Goal: Task Accomplishment & Management: Manage account settings

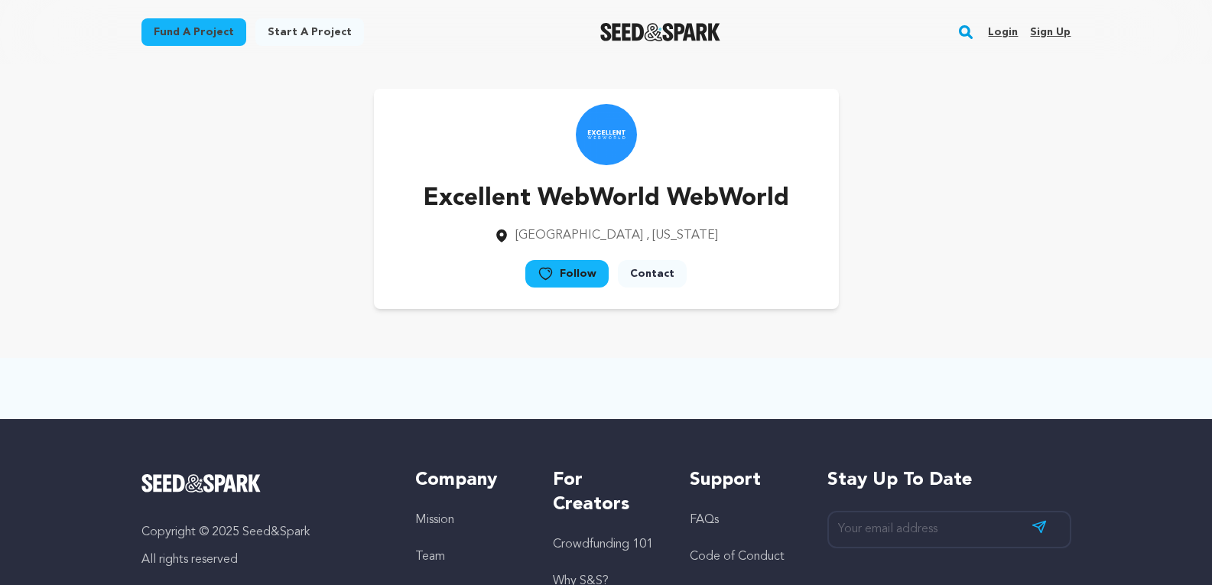
click at [1046, 34] on link "Sign up" at bounding box center [1050, 32] width 41 height 24
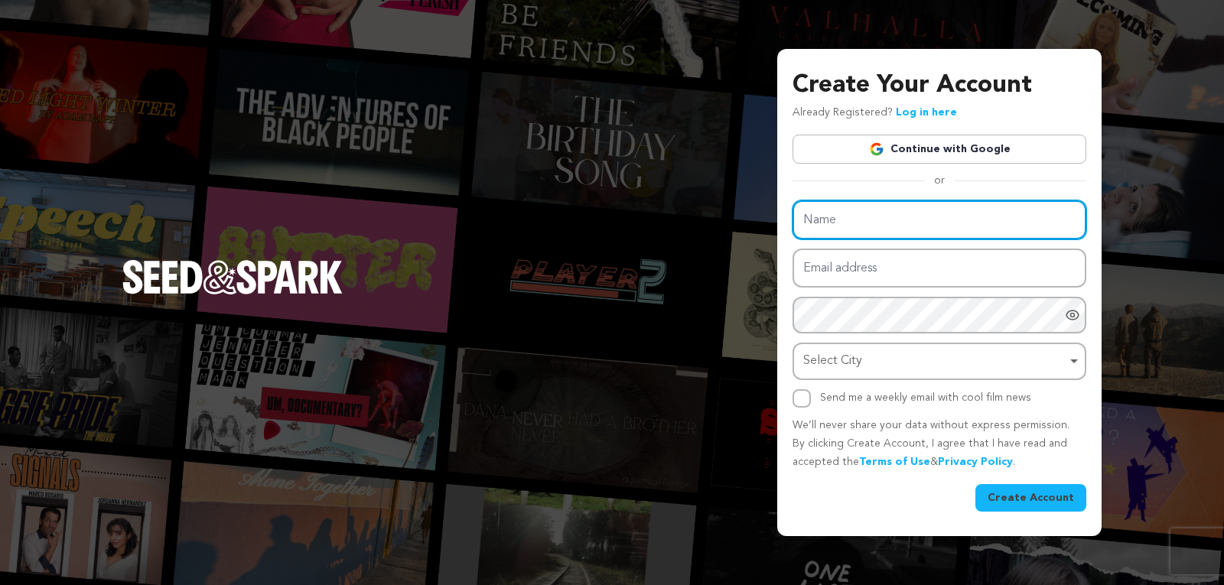
click at [835, 216] on input "Name" at bounding box center [939, 219] width 294 height 39
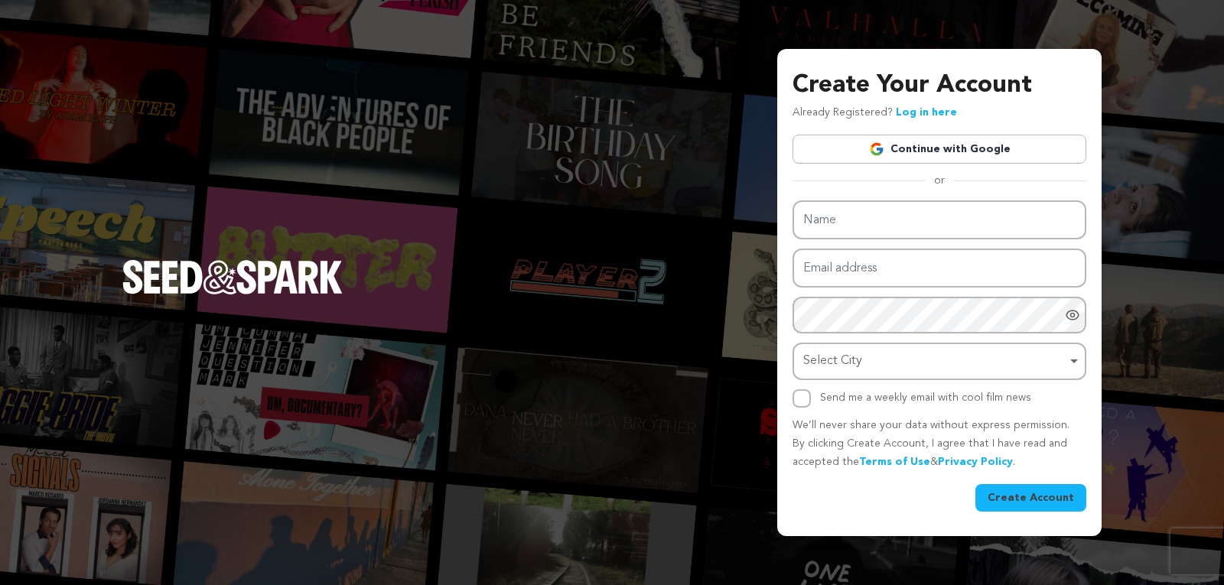
click at [945, 142] on link "Continue with Google" at bounding box center [939, 149] width 294 height 29
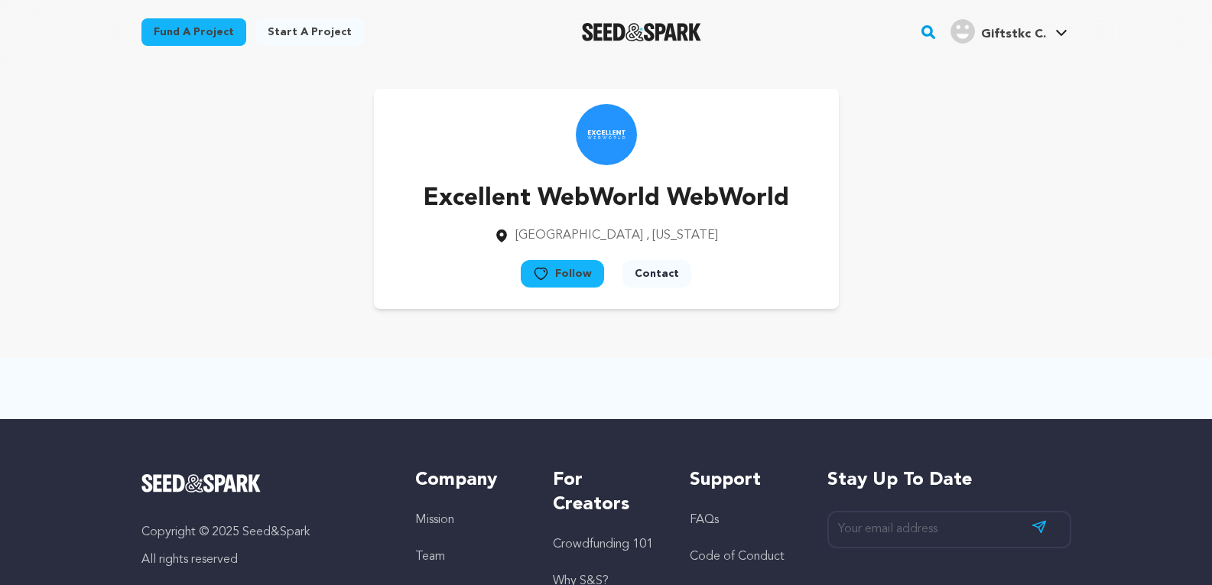
click at [582, 280] on button "Follow" at bounding box center [562, 274] width 83 height 28
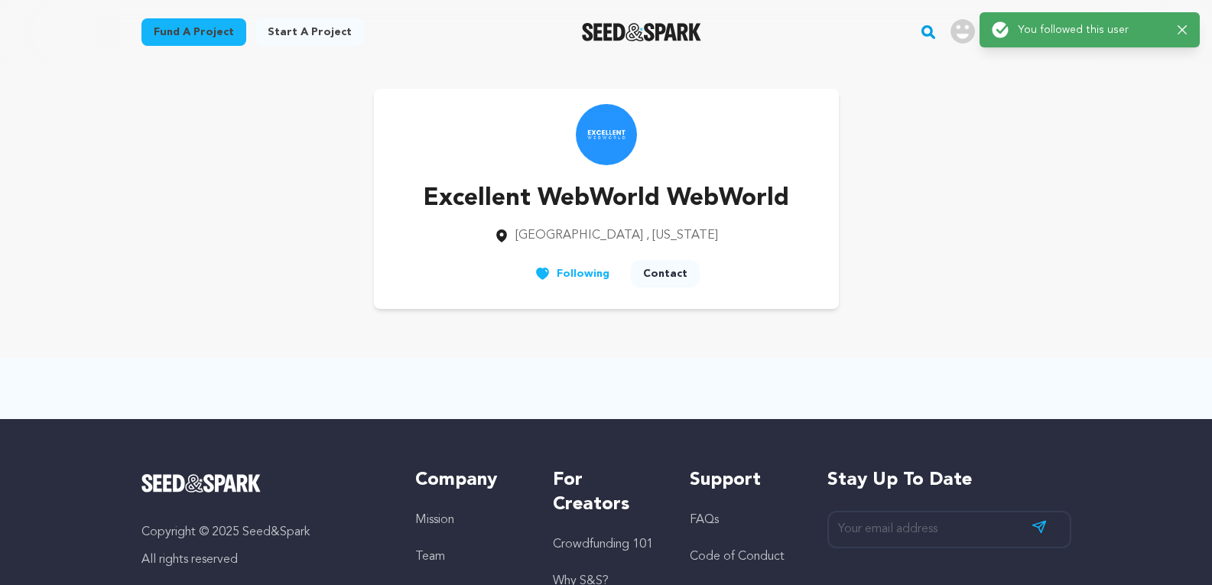
drag, startPoint x: 910, startPoint y: 63, endPoint x: 978, endPoint y: 47, distance: 69.9
click at [913, 63] on div "Fund a project Start a project Search" at bounding box center [606, 32] width 979 height 64
click at [1187, 29] on icon "button" at bounding box center [1183, 30] width 10 height 10
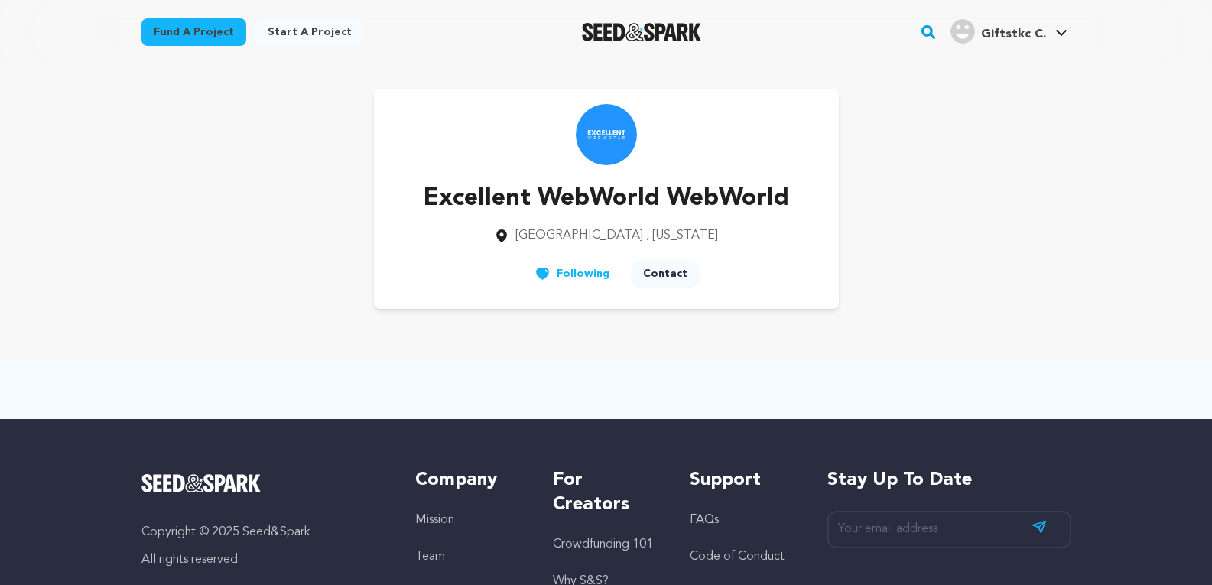
click at [1027, 32] on span "Giftstkc C." at bounding box center [1013, 34] width 65 height 12
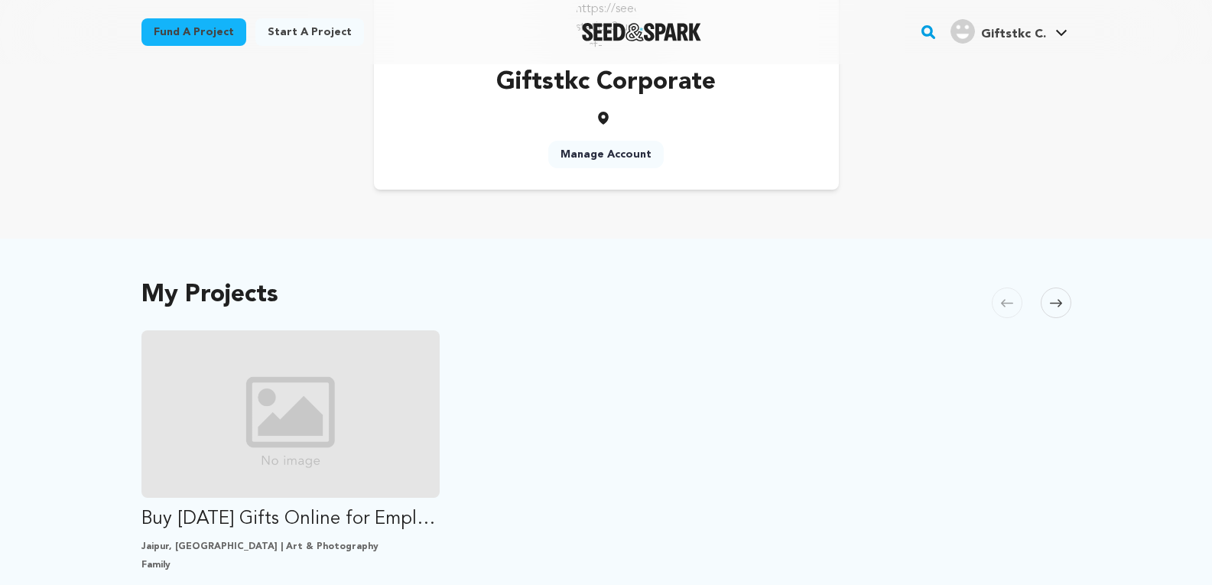
scroll to position [306, 0]
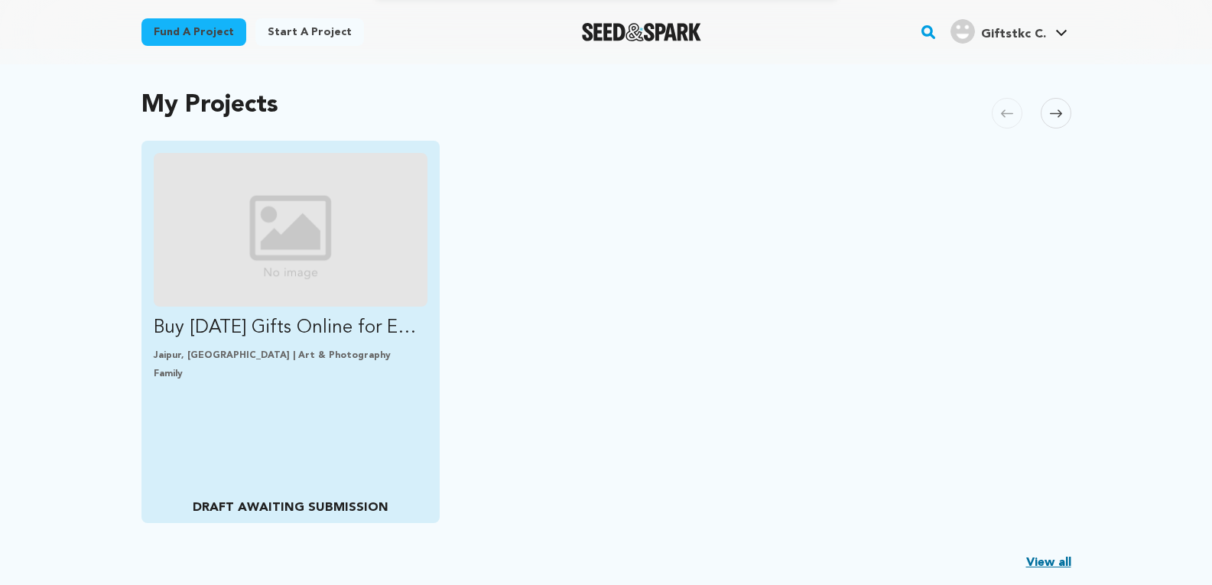
click at [333, 207] on img "Fund Buy Diwali Gifts Online for Employees &amp; Clients" at bounding box center [291, 230] width 275 height 154
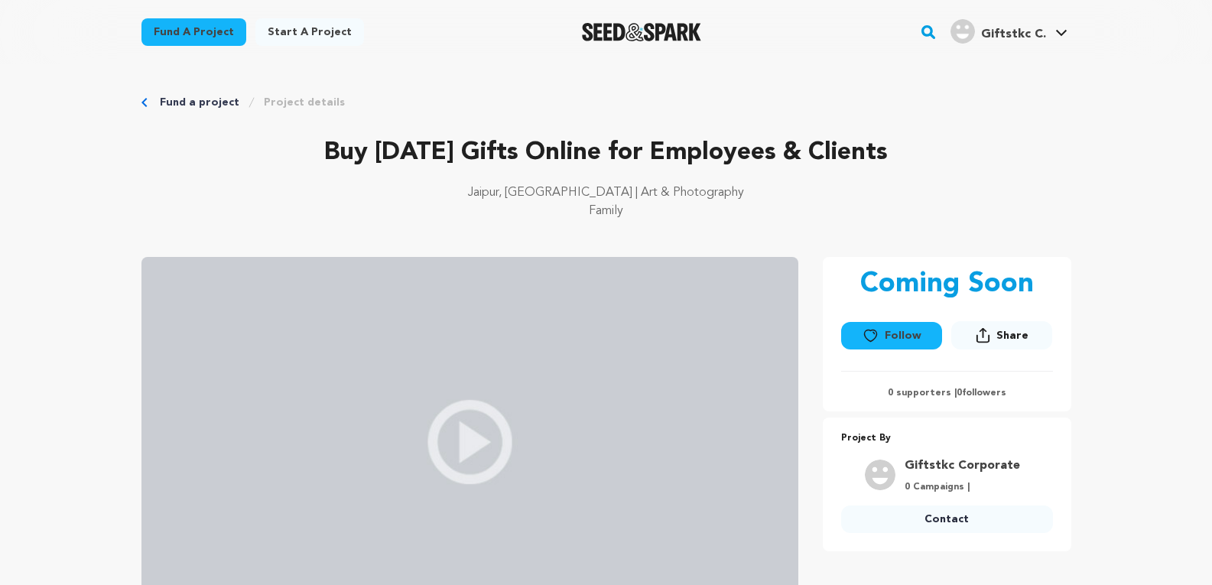
click at [470, 402] on img at bounding box center [469, 442] width 657 height 370
click at [974, 169] on link "View Profile" at bounding box center [1015, 168] width 171 height 34
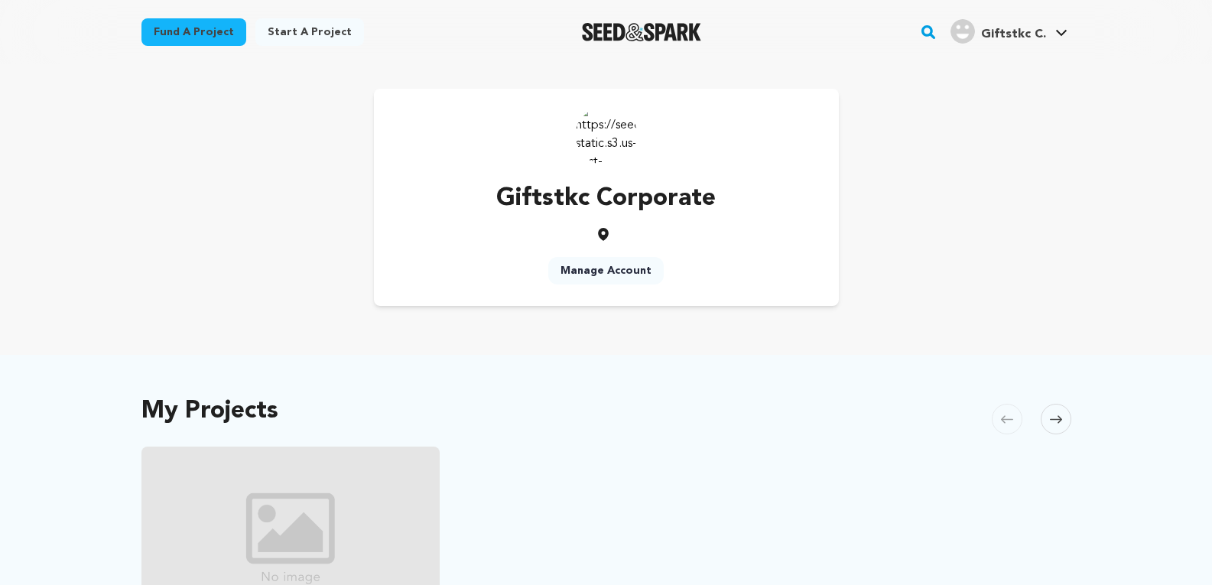
click at [597, 132] on img at bounding box center [606, 134] width 61 height 61
click at [608, 272] on link "Manage Account" at bounding box center [605, 271] width 115 height 28
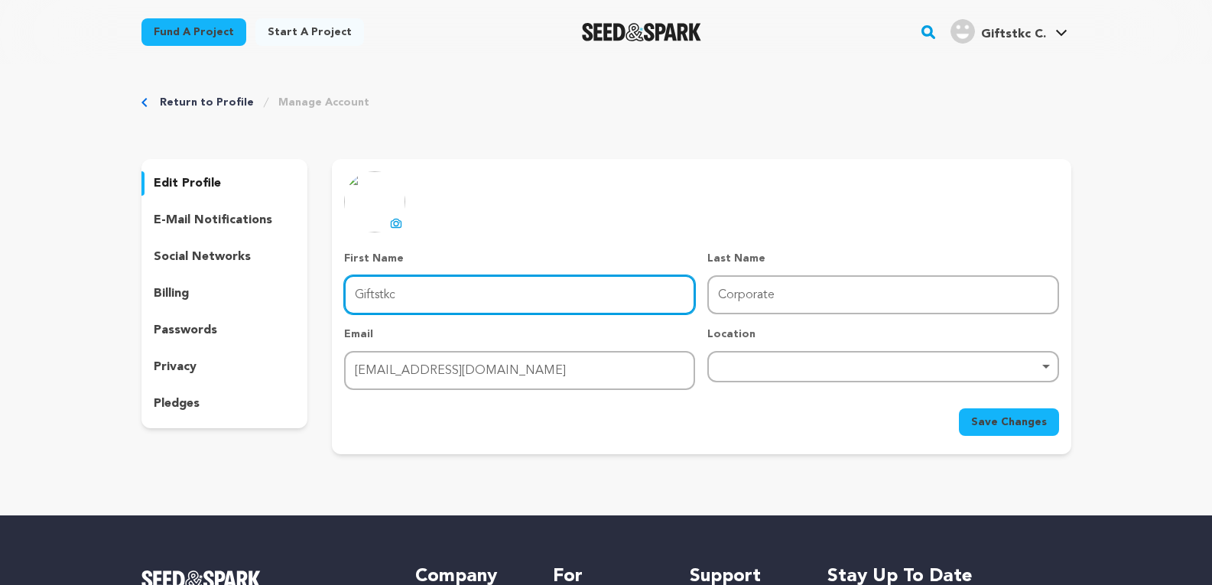
click at [447, 300] on input "Giftstkc" at bounding box center [519, 294] width 351 height 39
drag, startPoint x: 449, startPoint y: 298, endPoint x: 350, endPoint y: 293, distance: 99.5
click at [350, 293] on input "Giftstkc" at bounding box center [519, 294] width 351 height 39
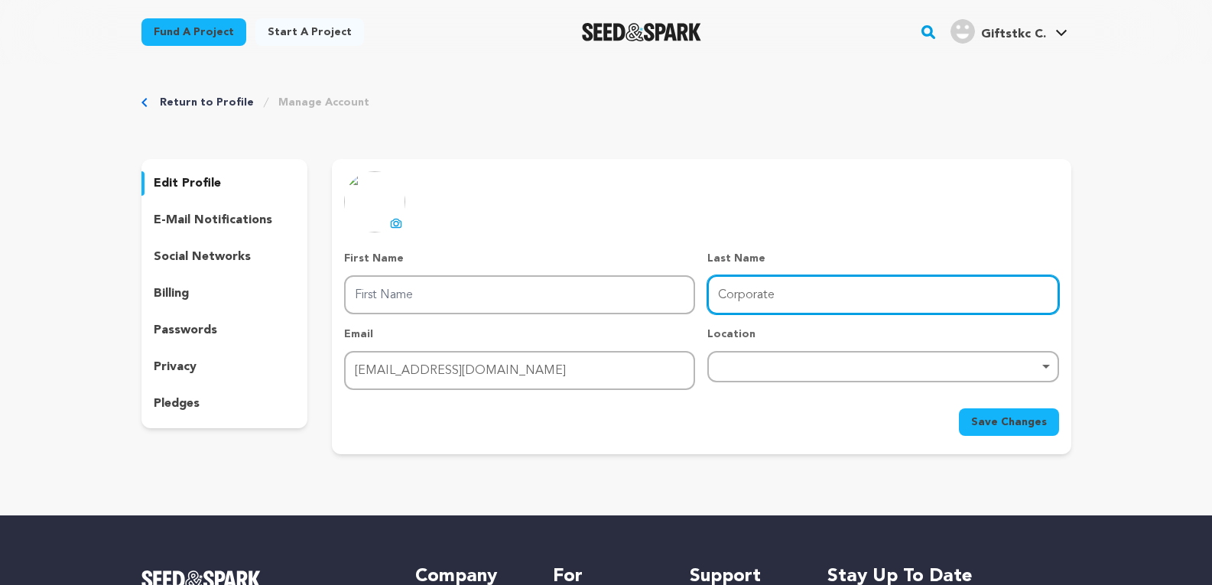
drag, startPoint x: 814, startPoint y: 280, endPoint x: 602, endPoint y: 280, distance: 211.9
click at [602, 280] on div "First Name First Name Last Name Last Name Corporate Email Email corporategiftst…" at bounding box center [701, 320] width 714 height 139
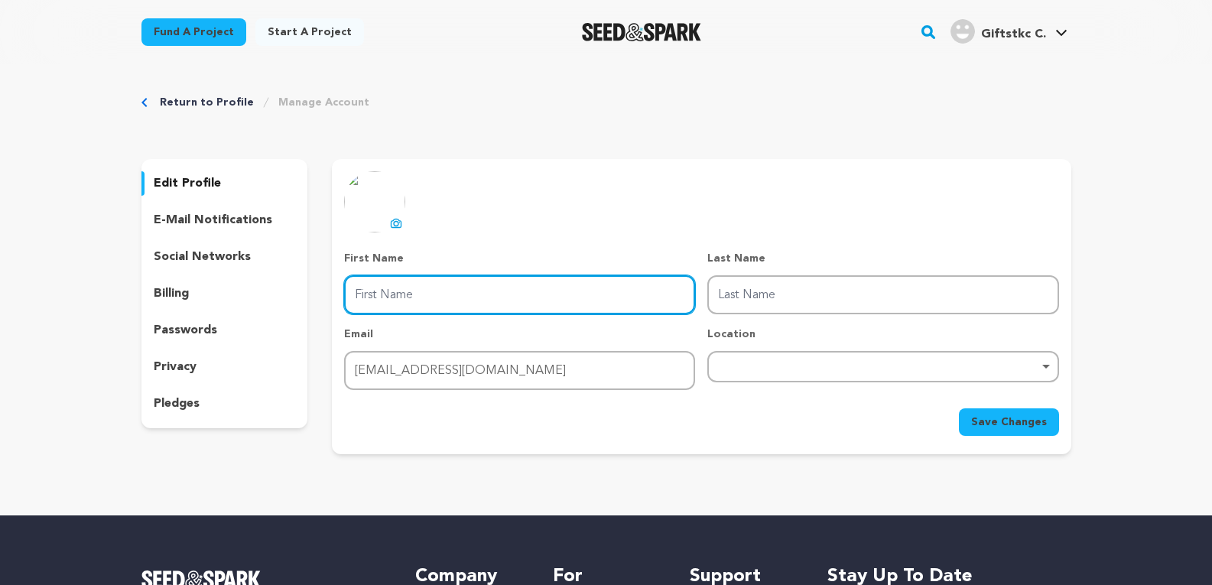
click at [387, 292] on input "First Name" at bounding box center [519, 294] width 351 height 39
type input "Corporate"
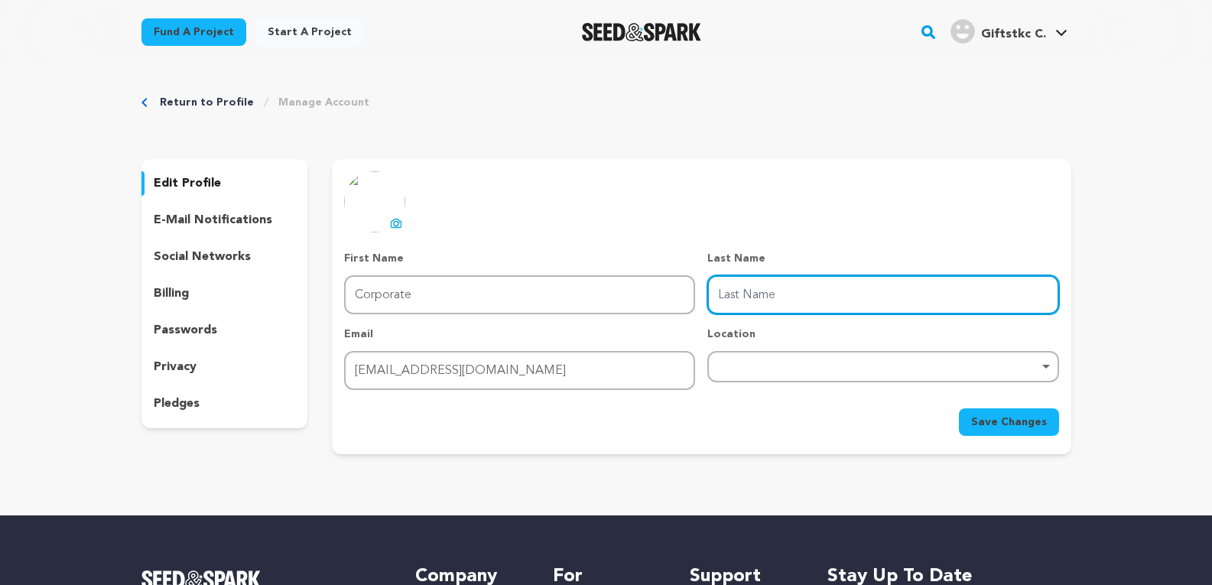
click at [806, 299] on input "Last Name" at bounding box center [882, 294] width 351 height 39
type input "Gifts TKC"
click at [769, 363] on div "Remove item" at bounding box center [882, 366] width 351 height 31
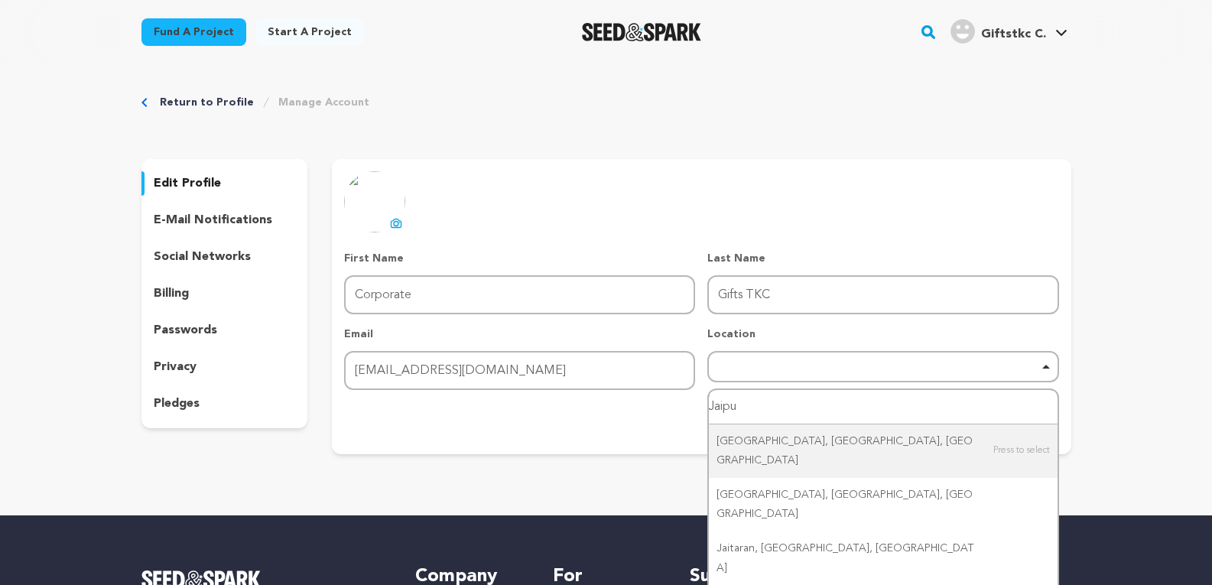
type input "Jaipur"
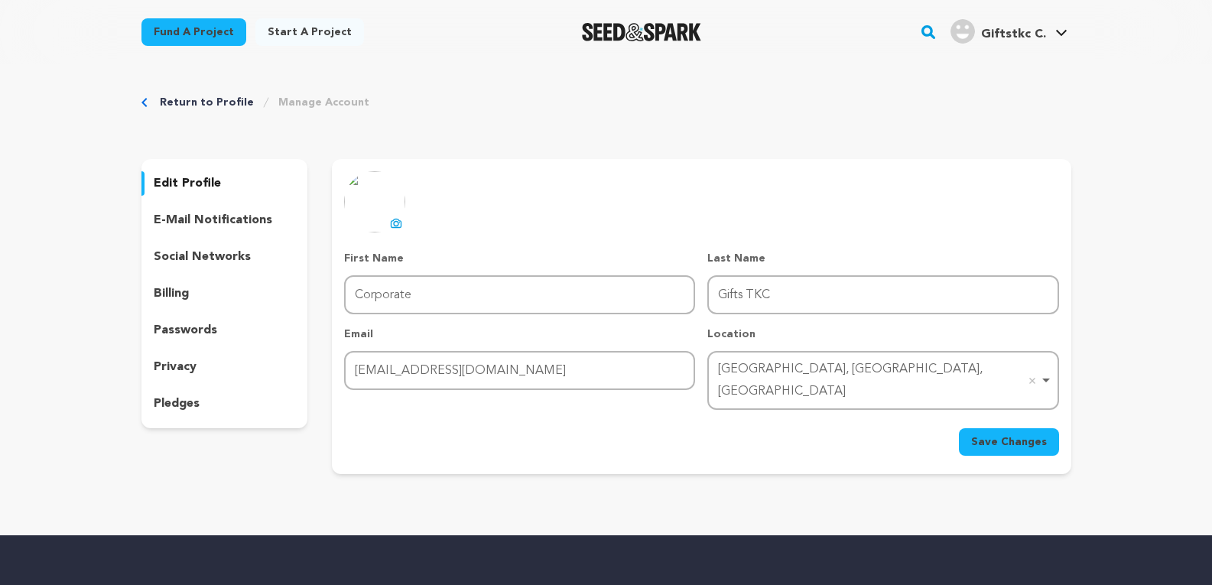
click at [1003, 434] on span "Save Changes" at bounding box center [1009, 441] width 76 height 15
click at [398, 223] on icon at bounding box center [396, 223] width 12 height 12
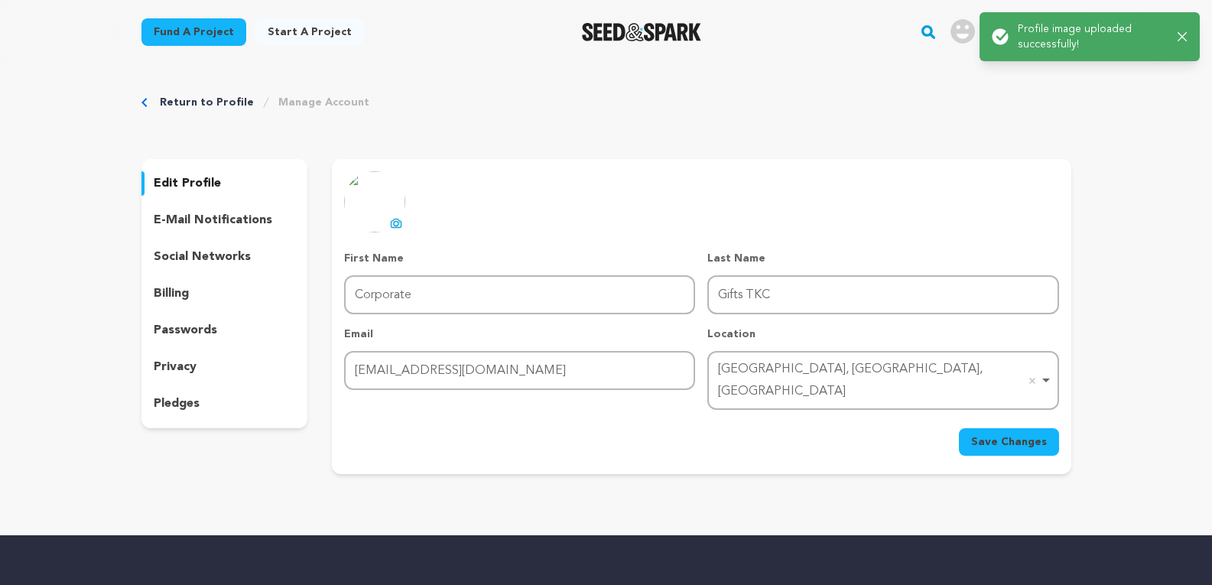
click at [1011, 434] on span "Save Changes" at bounding box center [1009, 441] width 76 height 15
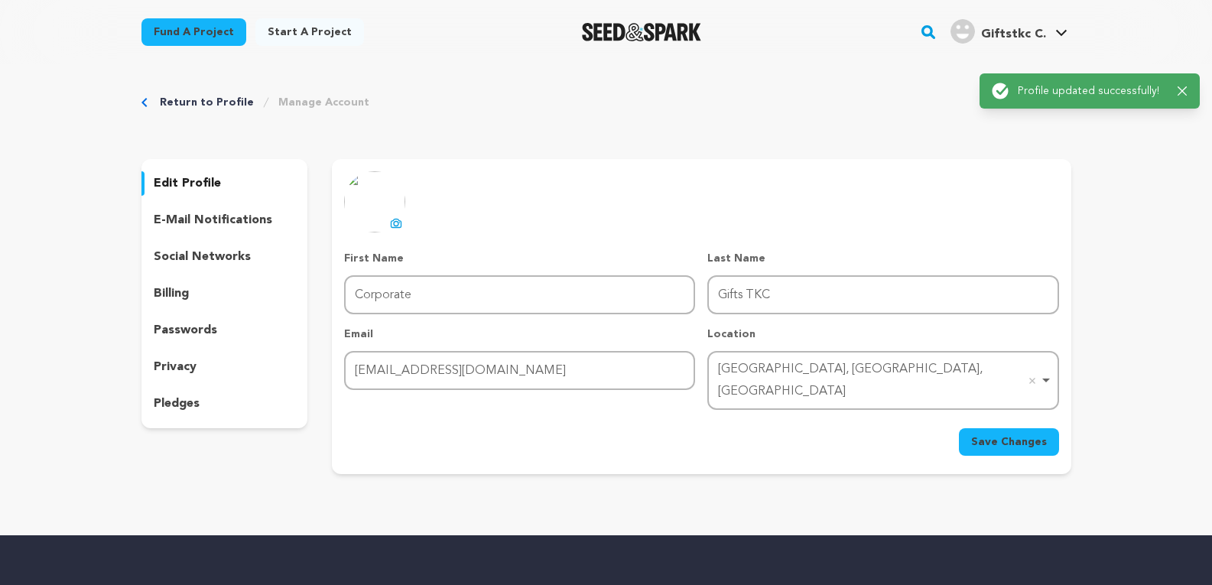
click at [216, 219] on p "e-mail notifications" at bounding box center [213, 220] width 119 height 18
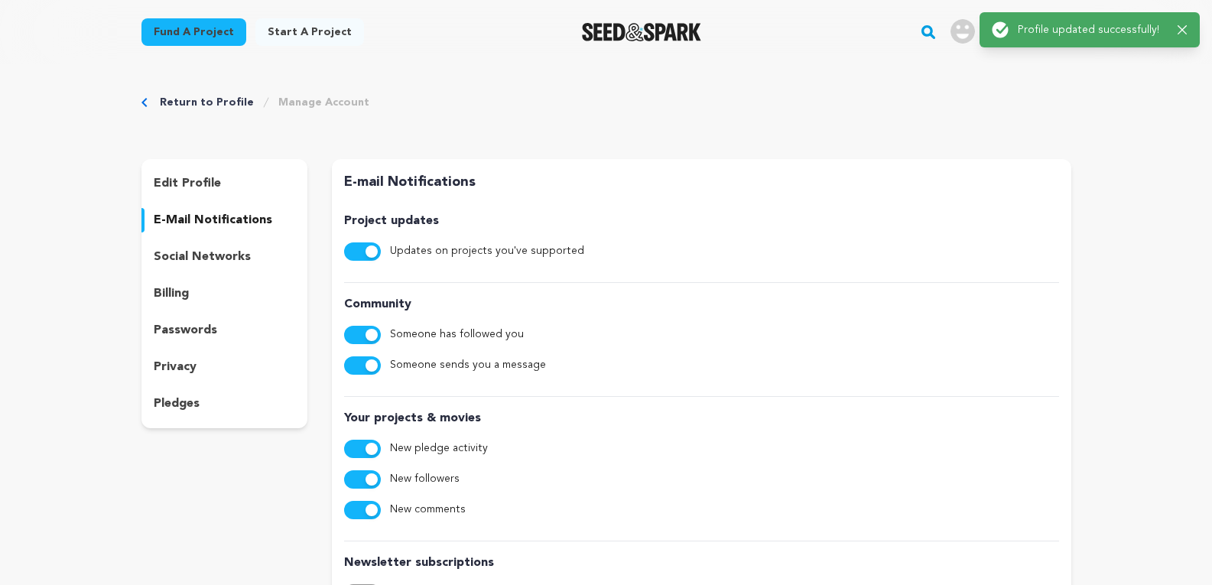
click at [217, 264] on p "social networks" at bounding box center [202, 257] width 97 height 18
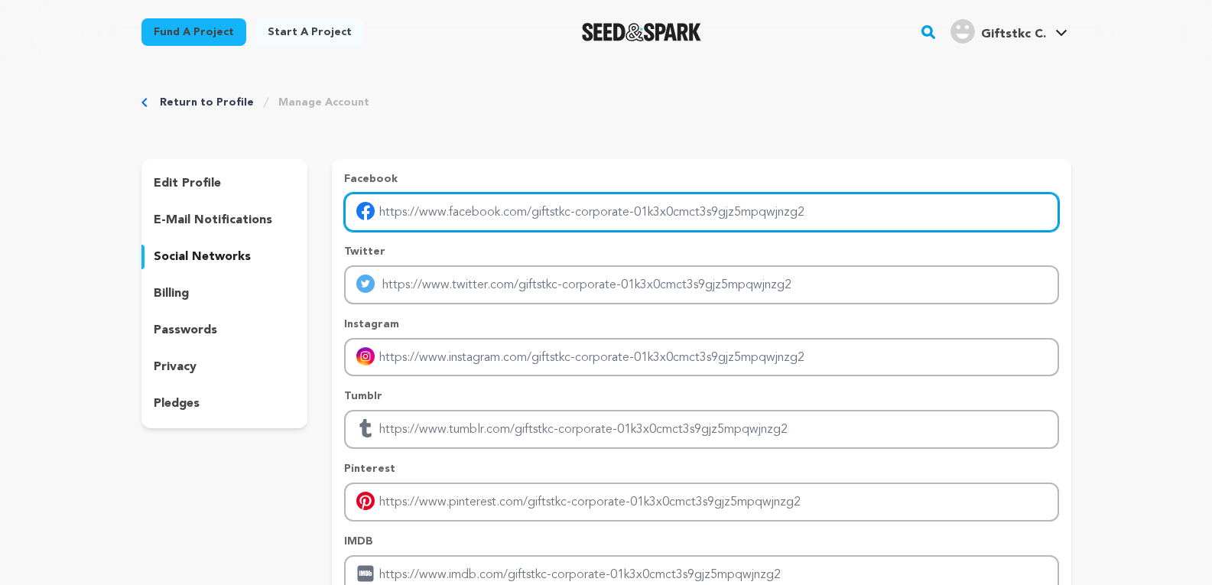
click at [841, 214] on input "Enter facebook profile link" at bounding box center [701, 212] width 714 height 39
type input "people/Corporate-Gifts-TKC/61576233143904/"
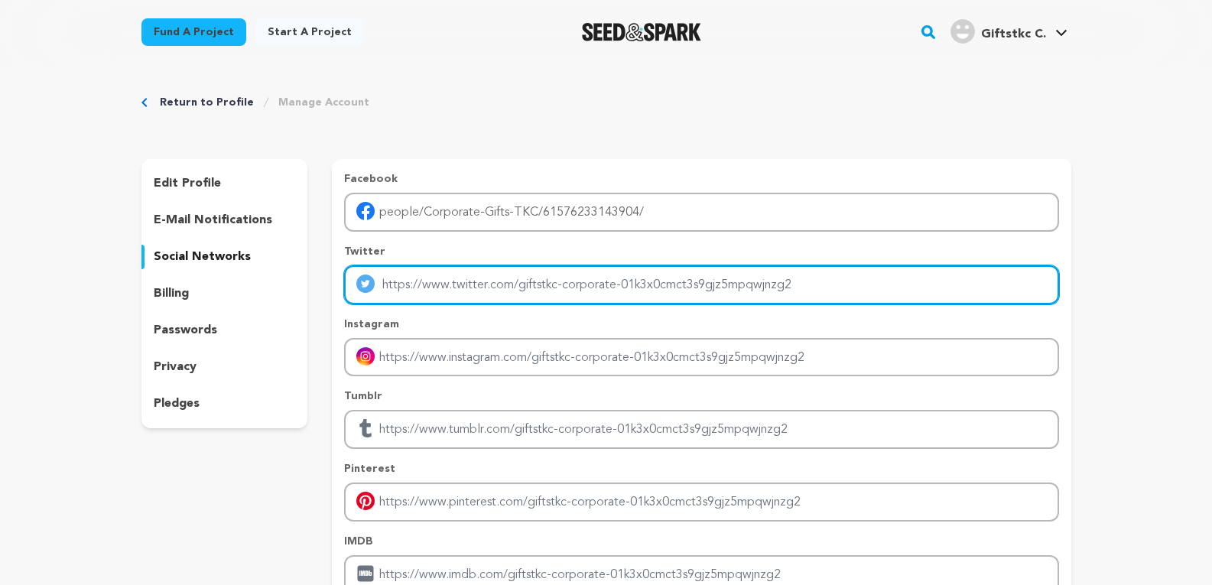
click at [470, 288] on input "Enter twitter profile link" at bounding box center [701, 284] width 714 height 39
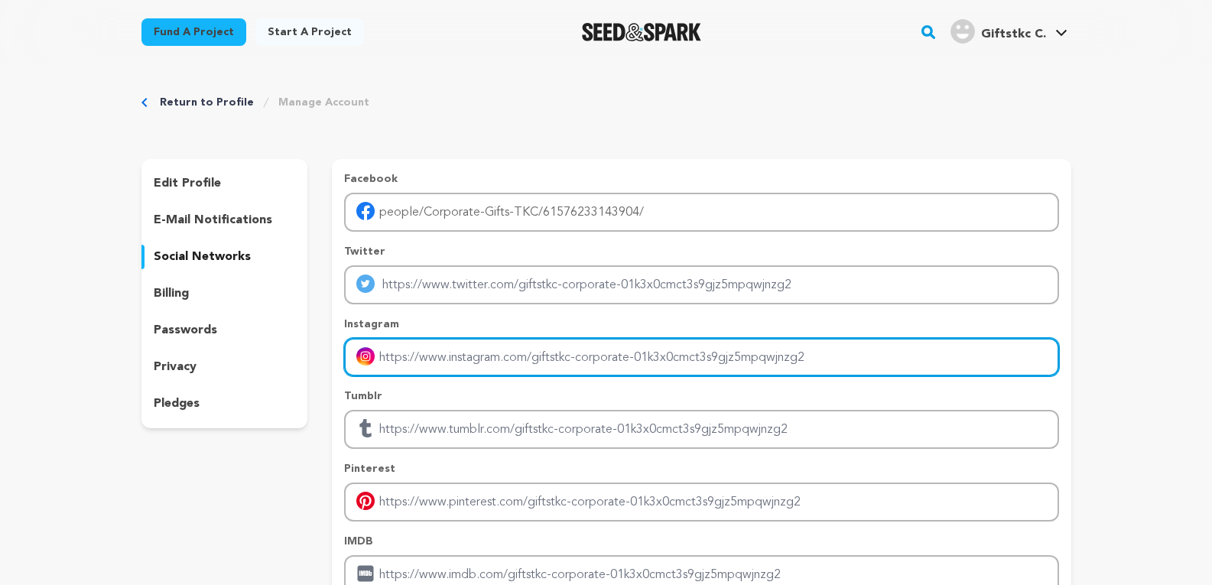
click at [468, 359] on input "Enter instagram handle link" at bounding box center [701, 357] width 714 height 39
type input "corporategiftsbytkc"
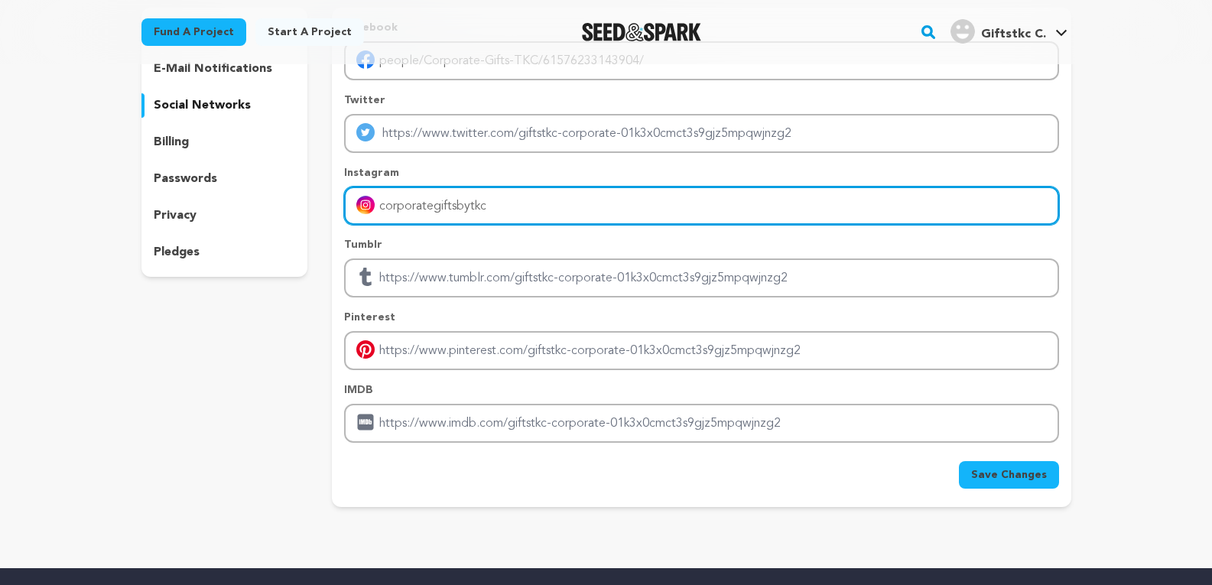
scroll to position [153, 0]
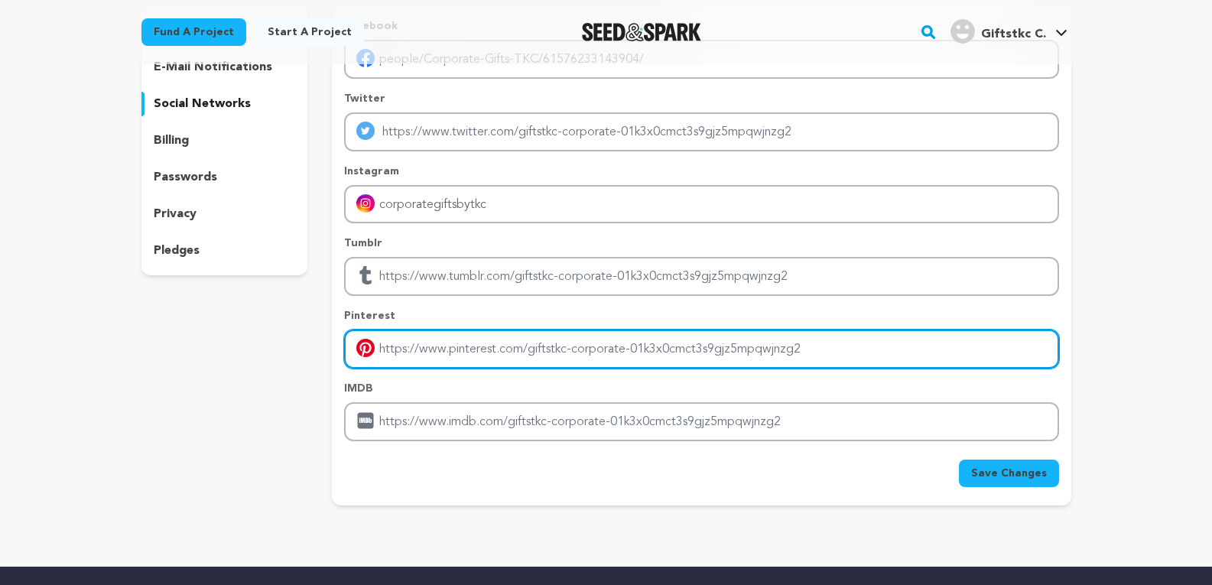
click at [441, 353] on input "Enter pinterest profile link" at bounding box center [701, 349] width 714 height 39
drag, startPoint x: 529, startPoint y: 343, endPoint x: 380, endPoint y: 343, distance: 149.1
click at [380, 343] on input "https://www.pinterest.com/corporategiftsbytkc/" at bounding box center [701, 349] width 714 height 39
click at [681, 345] on input "corporategiftsbytkc/" at bounding box center [701, 349] width 714 height 39
type input "corporategiftsbytkc/"
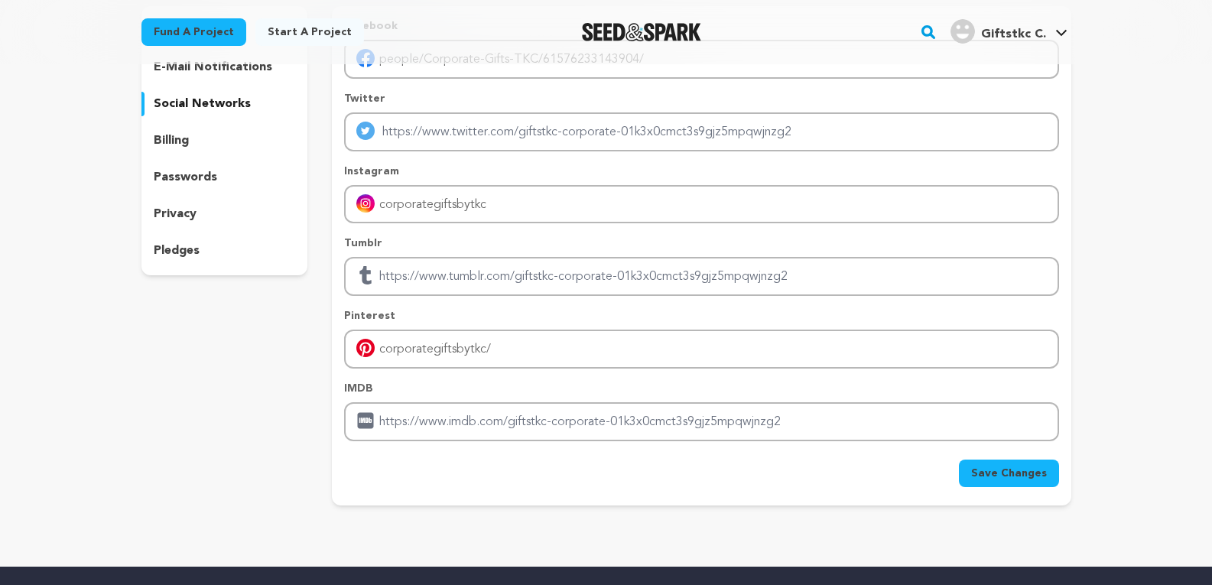
click at [1017, 478] on span "Save Changes" at bounding box center [1009, 473] width 76 height 15
type input "https://people/Corporate-Gifts-TKC/61576233143904/"
type input "https://corporategiftsbytkc"
type input "https://corporategiftsbytkc/"
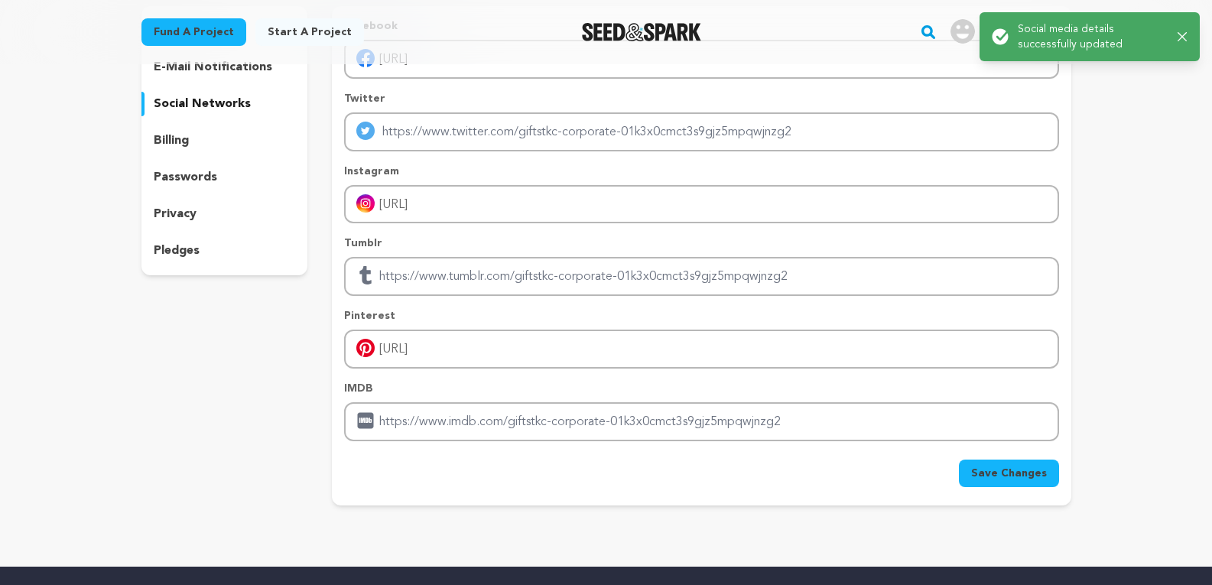
click at [1183, 39] on icon "button" at bounding box center [1183, 37] width 10 height 10
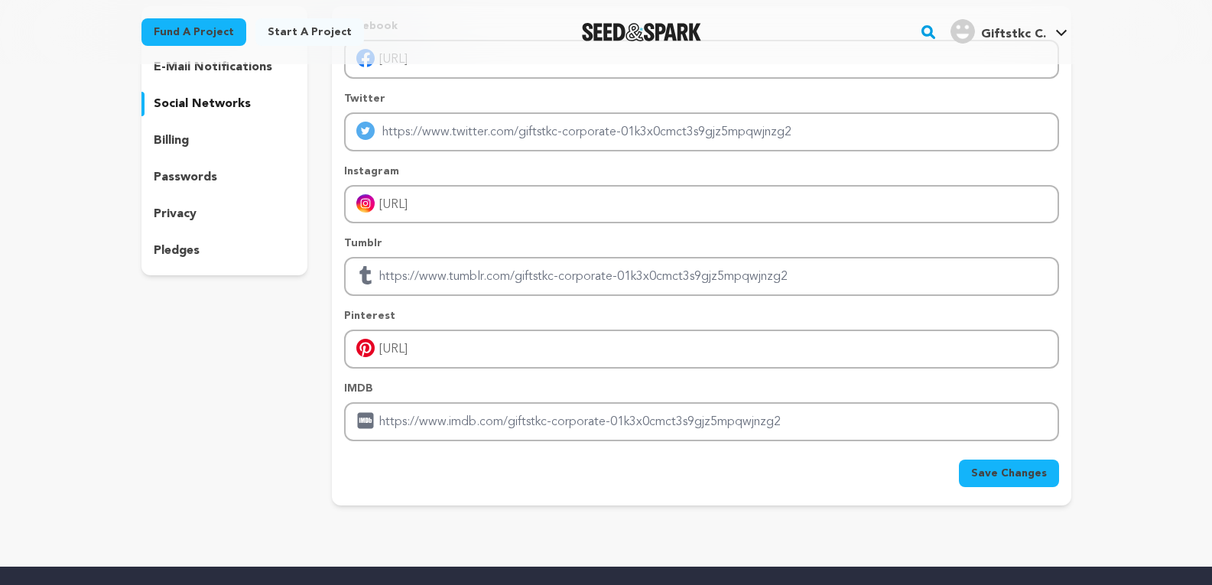
click at [1017, 32] on span "Giftstkc C." at bounding box center [1013, 34] width 65 height 12
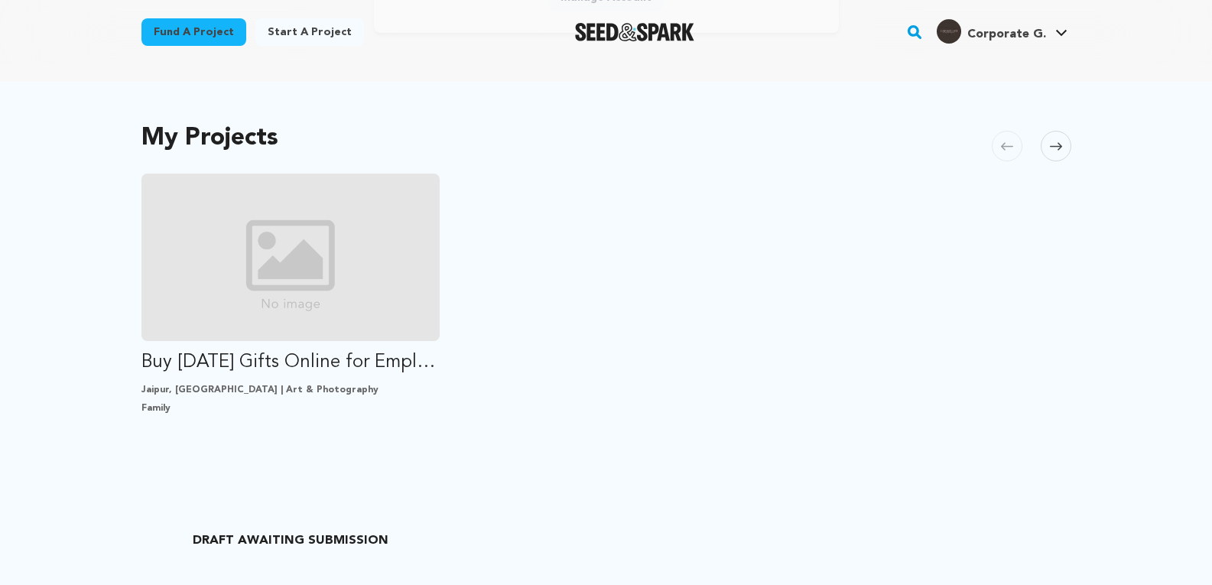
scroll to position [459, 0]
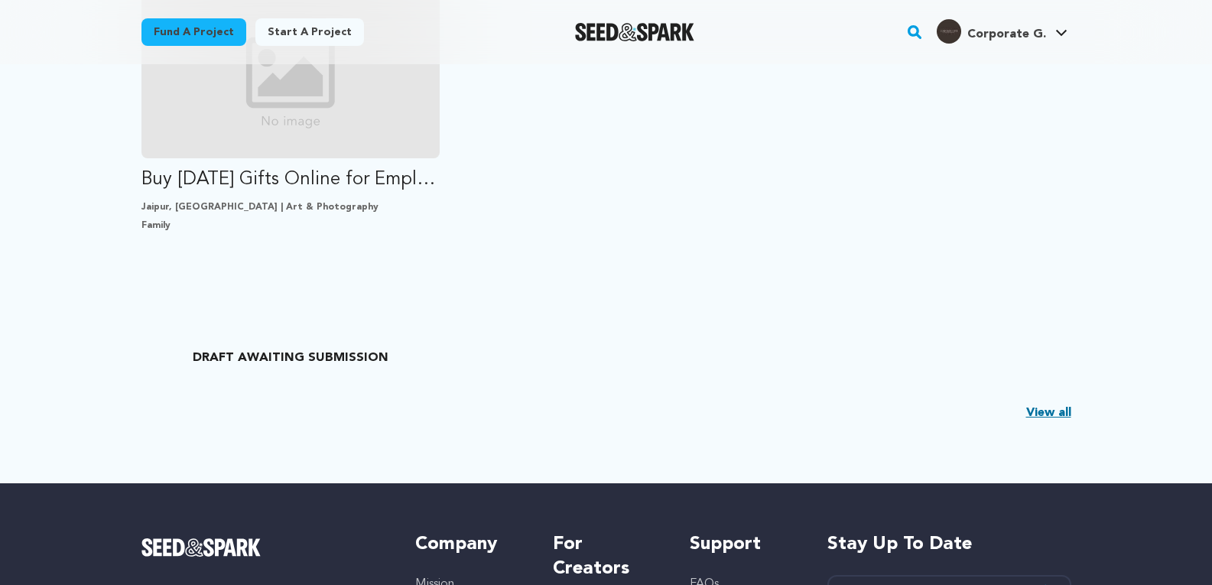
click at [1049, 409] on link "View all" at bounding box center [1048, 413] width 45 height 18
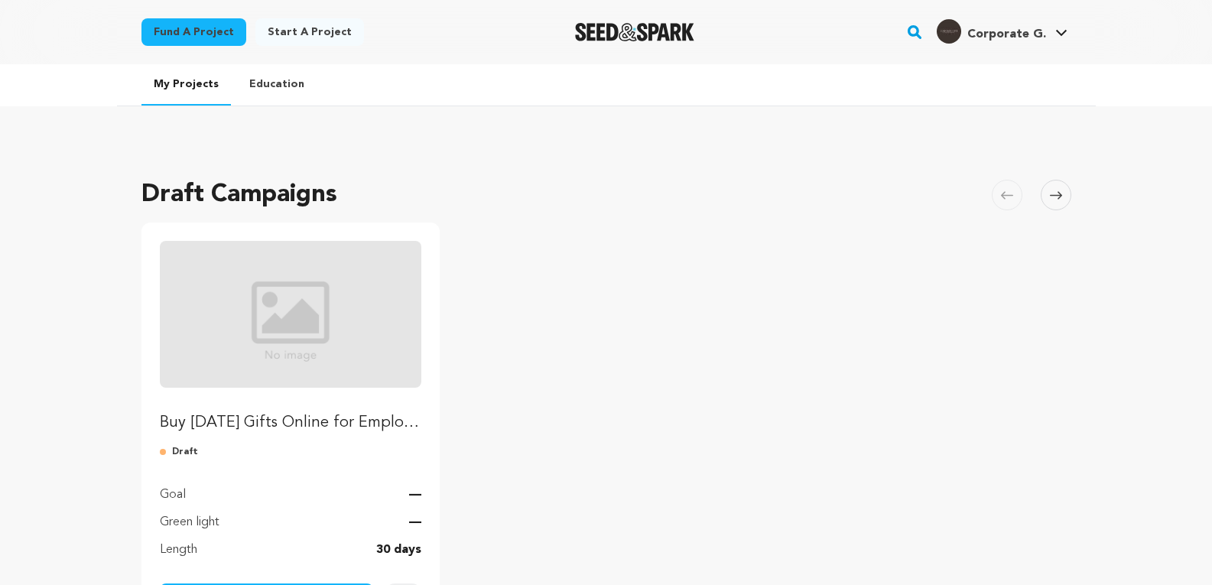
click at [278, 312] on img "Fund Buy Diwali Gifts Online for Employees & Clients" at bounding box center [291, 314] width 262 height 147
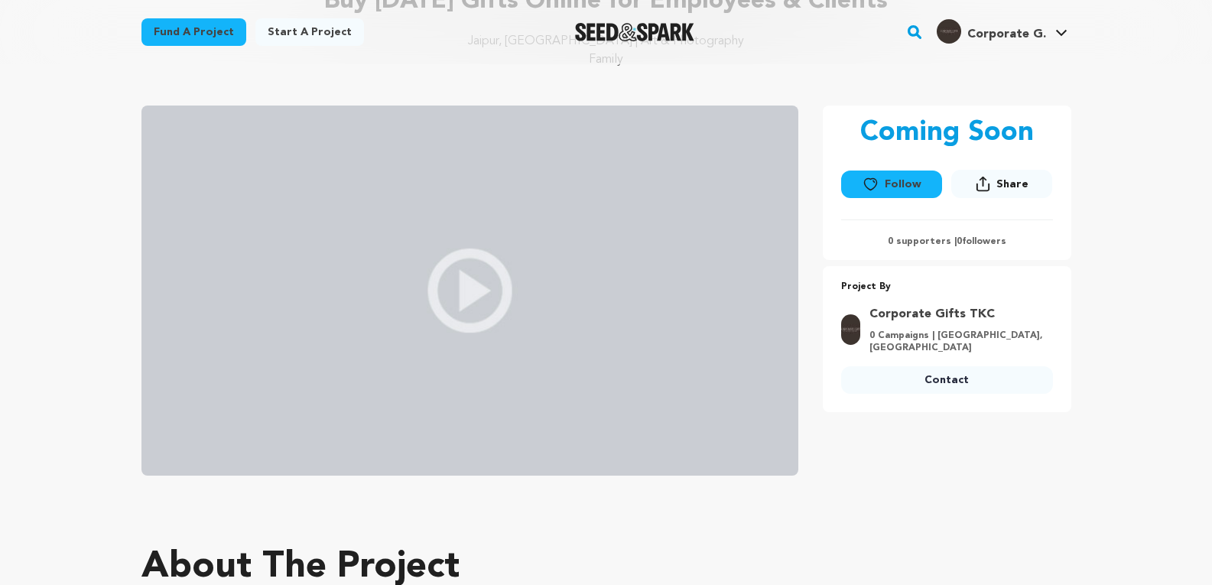
scroll to position [153, 0]
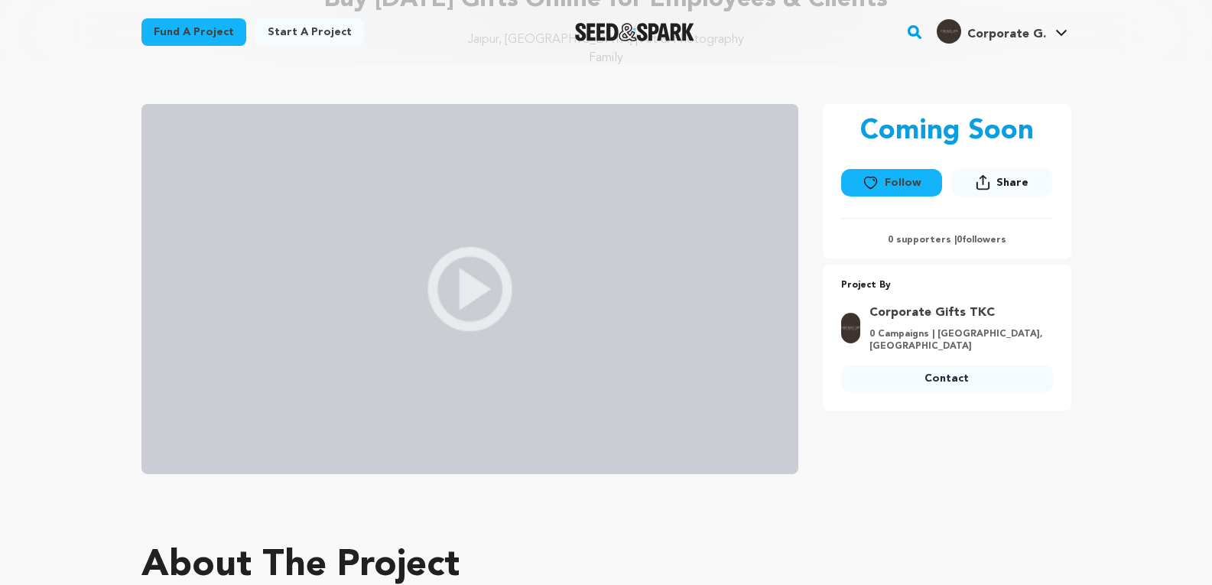
click at [500, 279] on img at bounding box center [469, 289] width 657 height 370
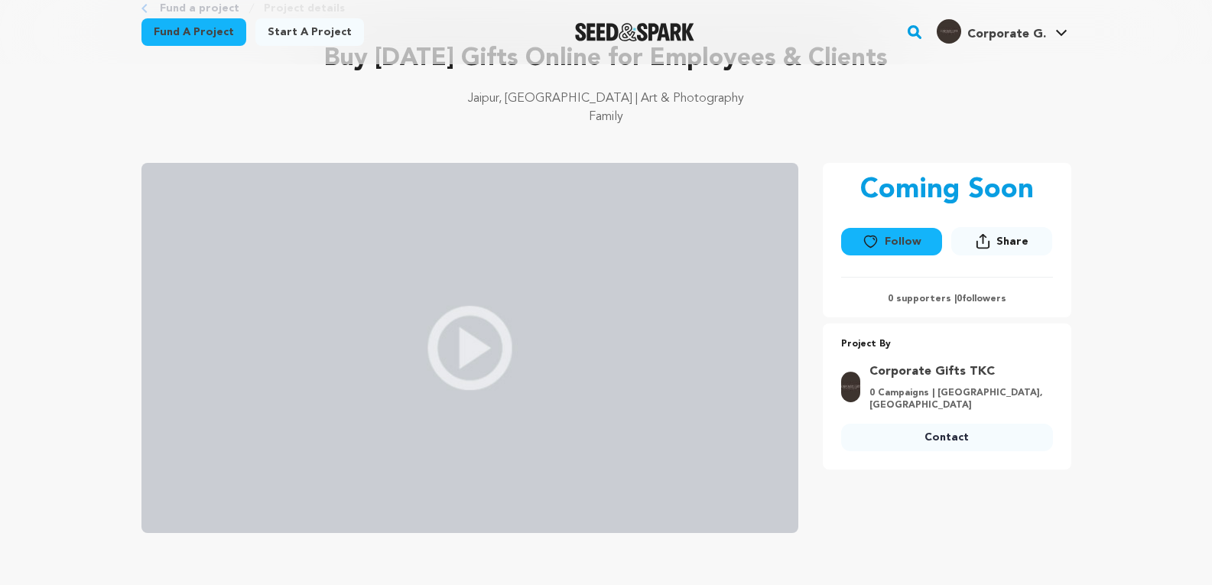
scroll to position [0, 0]
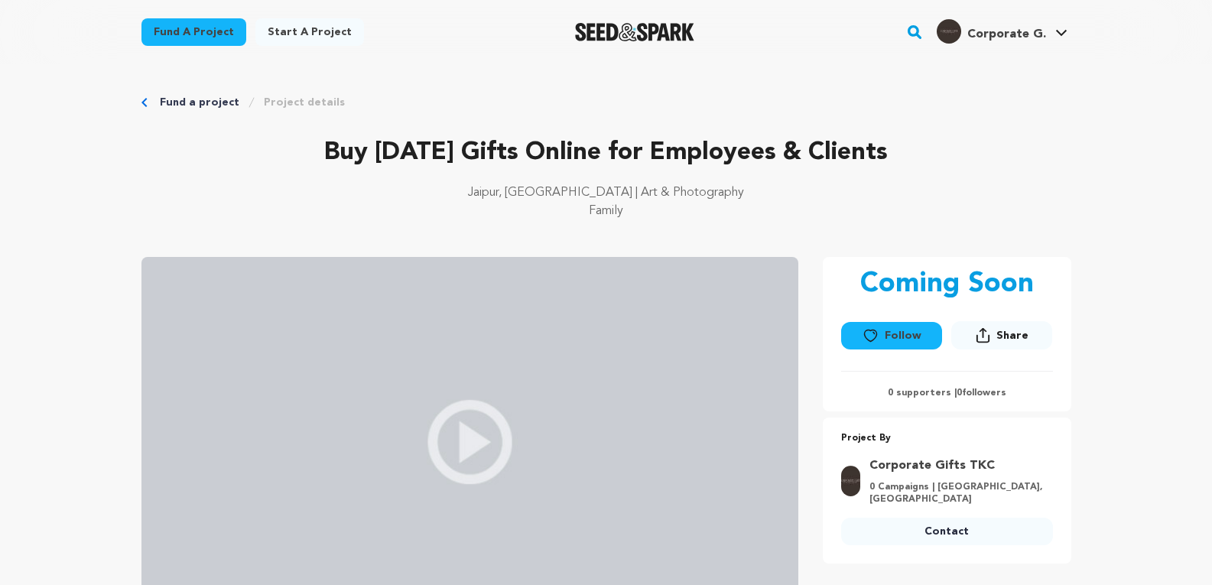
click at [928, 335] on button "Follow" at bounding box center [891, 336] width 101 height 28
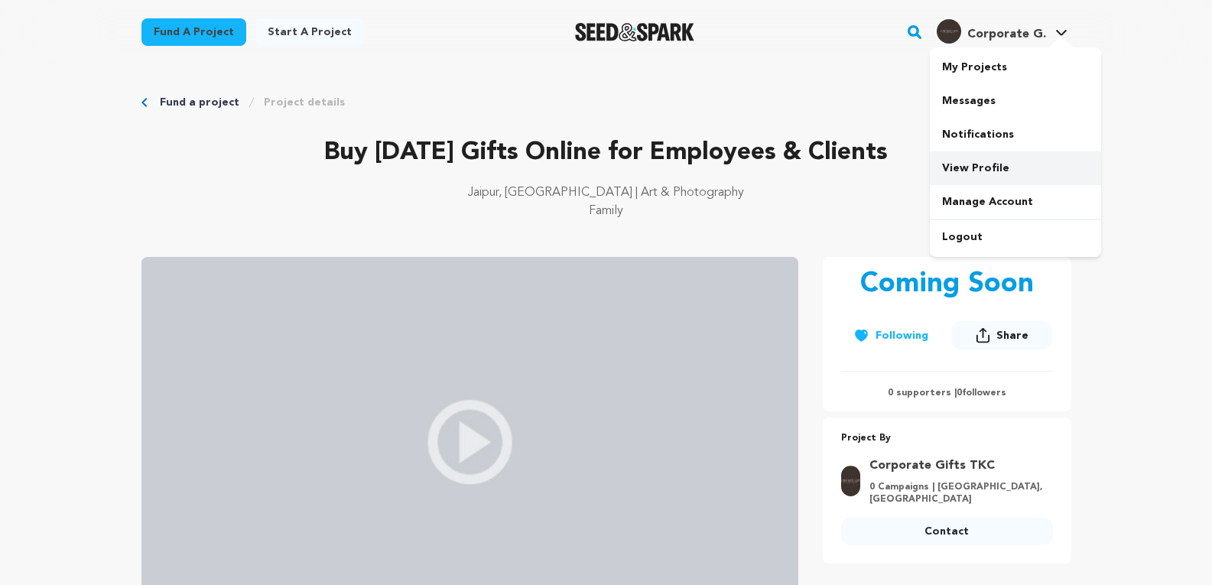
click at [974, 168] on link "View Profile" at bounding box center [1015, 168] width 171 height 34
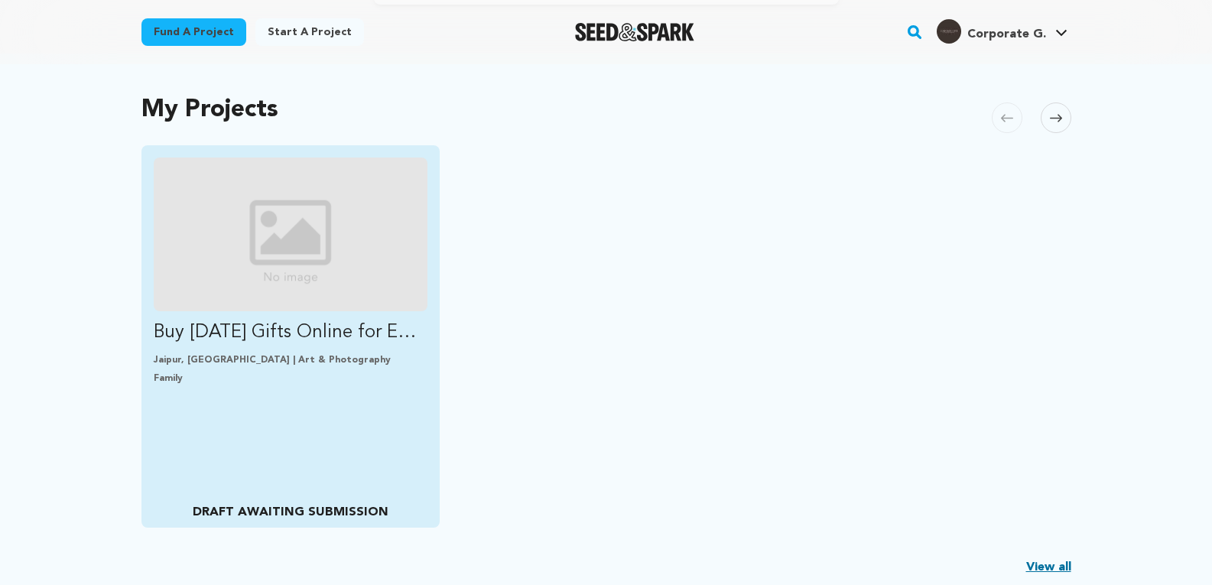
scroll to position [306, 0]
click at [226, 509] on p "DRAFT AWAITING SUBMISSION" at bounding box center [291, 511] width 274 height 18
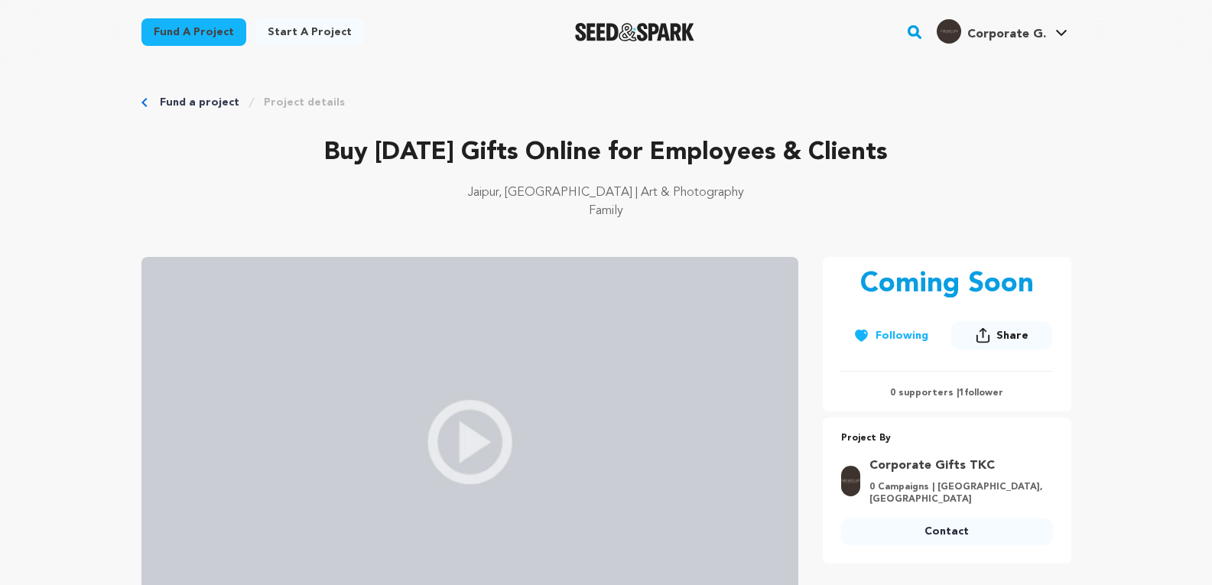
click at [301, 41] on link "Start a project" at bounding box center [309, 32] width 109 height 28
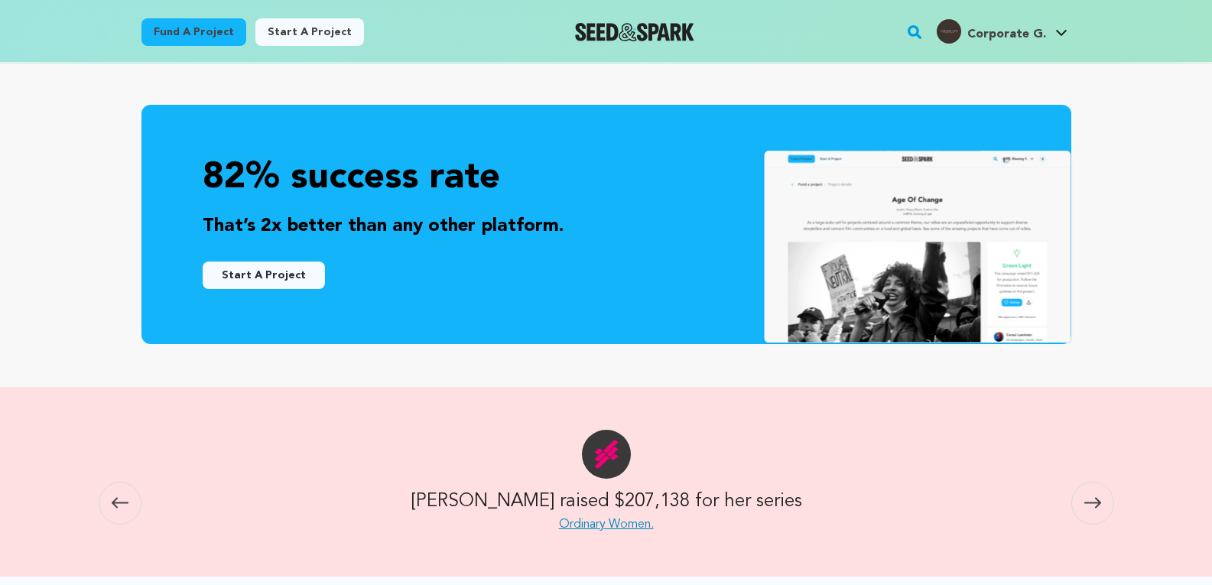
scroll to position [153, 0]
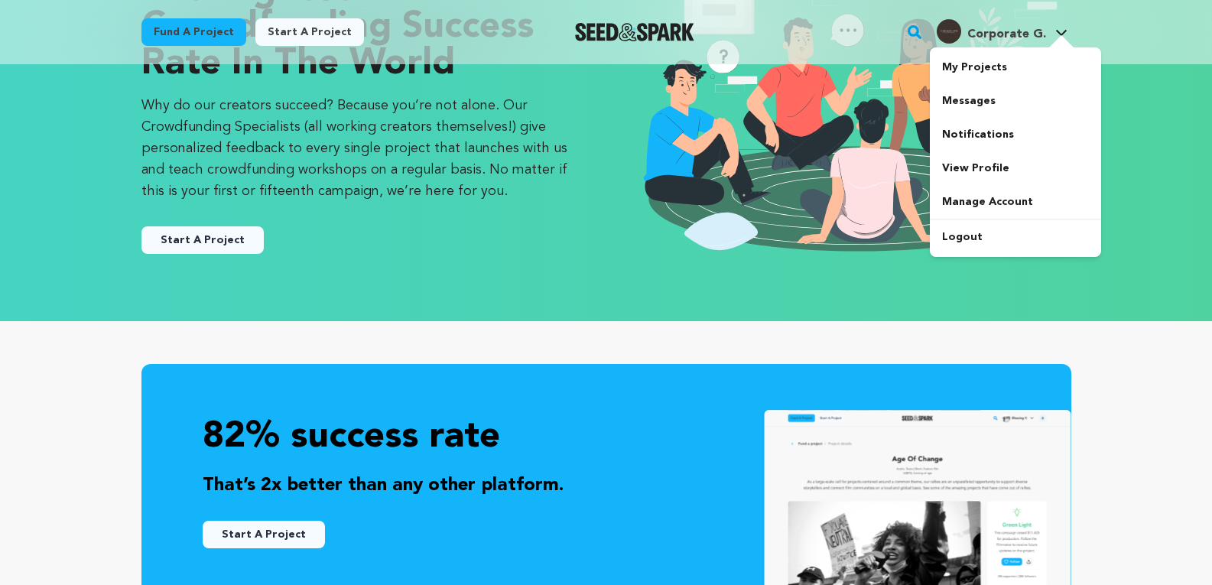
click at [1000, 30] on span "Corporate G." at bounding box center [1007, 34] width 79 height 12
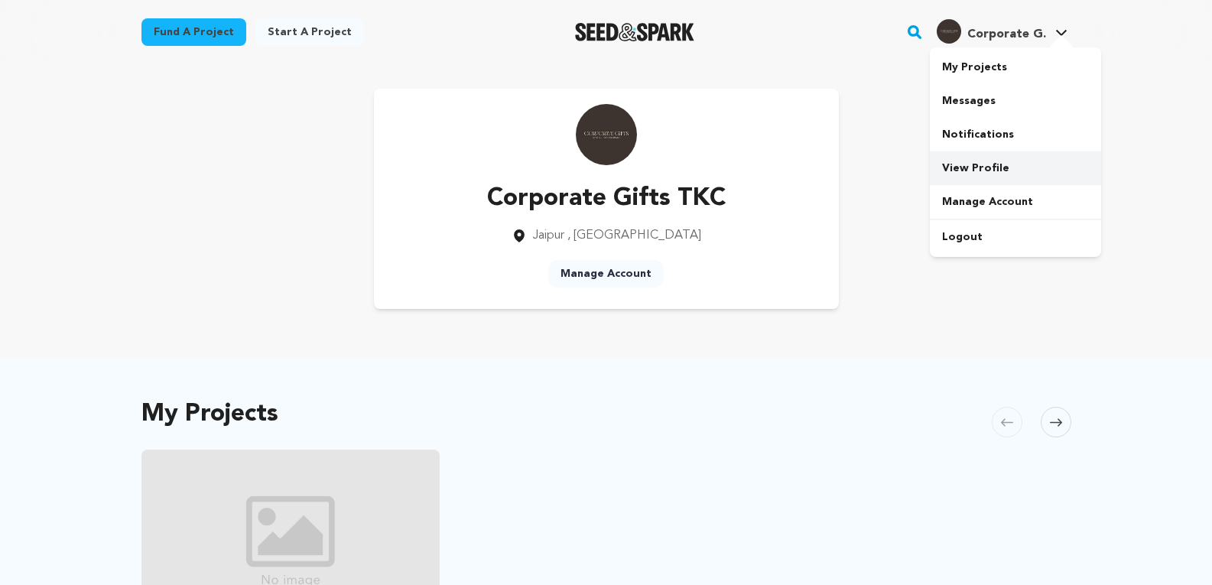
click at [978, 165] on link "View Profile" at bounding box center [1015, 168] width 171 height 34
